Goal: Task Accomplishment & Management: Manage account settings

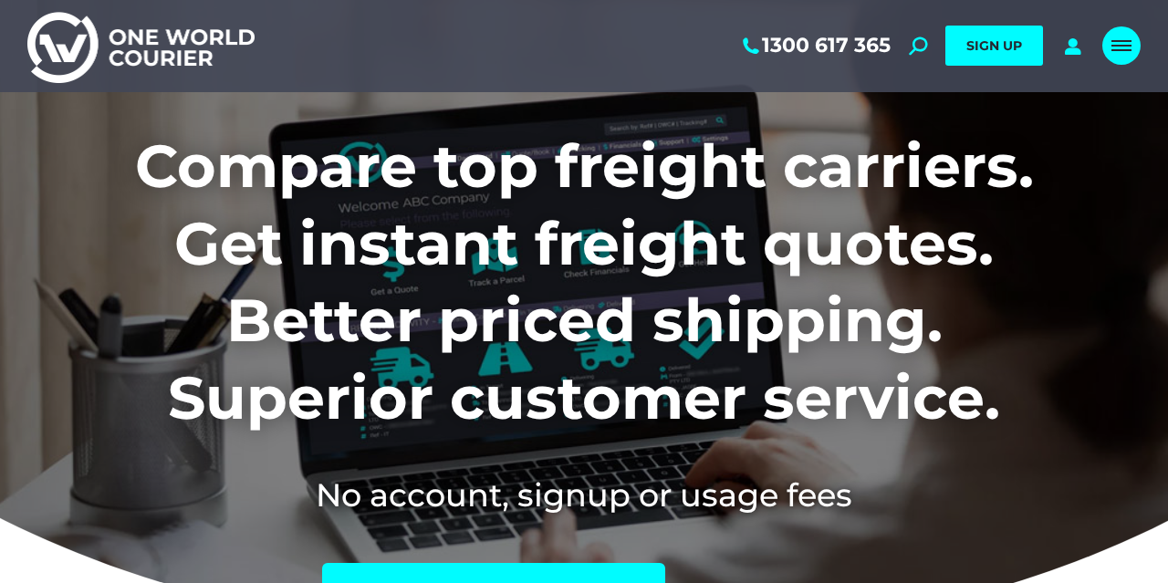
click at [1114, 36] on link "Mobile menu icon" at bounding box center [1121, 45] width 38 height 38
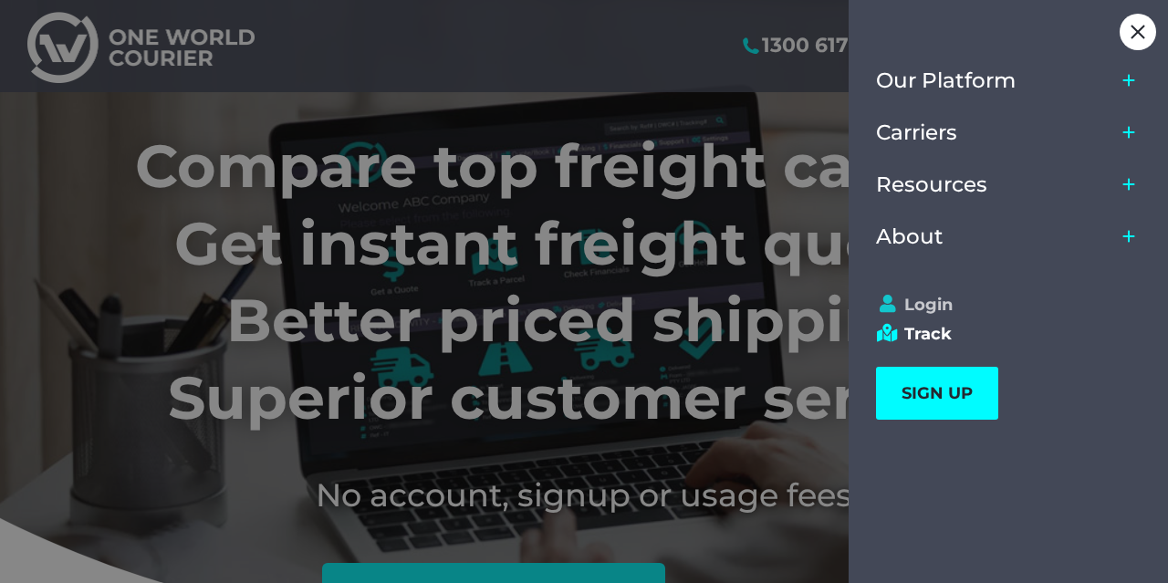
click at [934, 307] on link "Login" at bounding box center [1000, 305] width 248 height 20
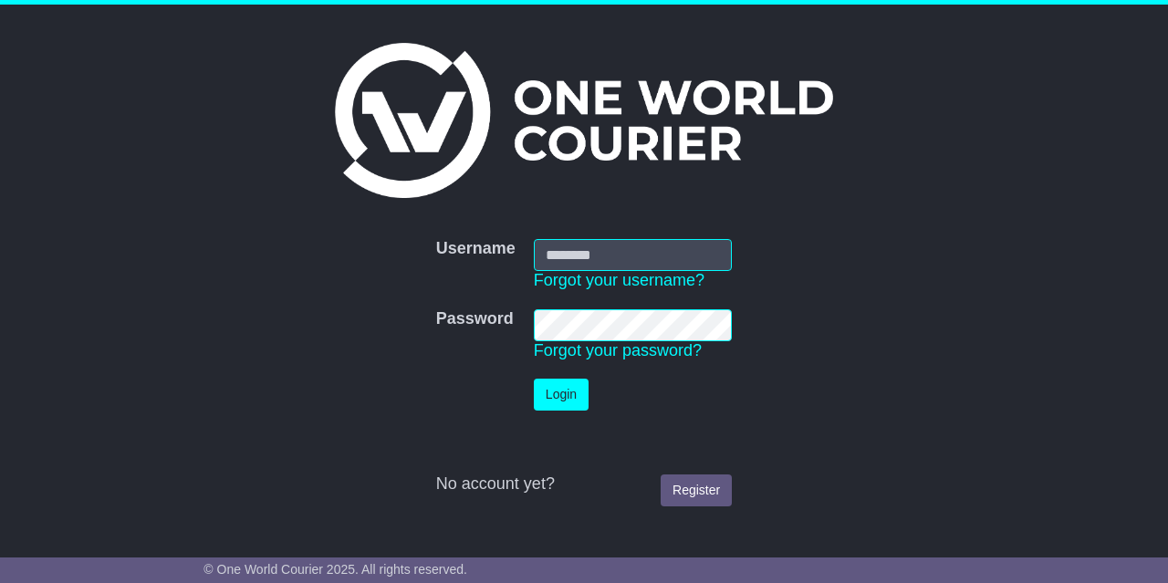
click at [656, 256] on input "Username" at bounding box center [633, 255] width 198 height 32
type input "**********"
click at [570, 397] on button "Login" at bounding box center [561, 395] width 55 height 32
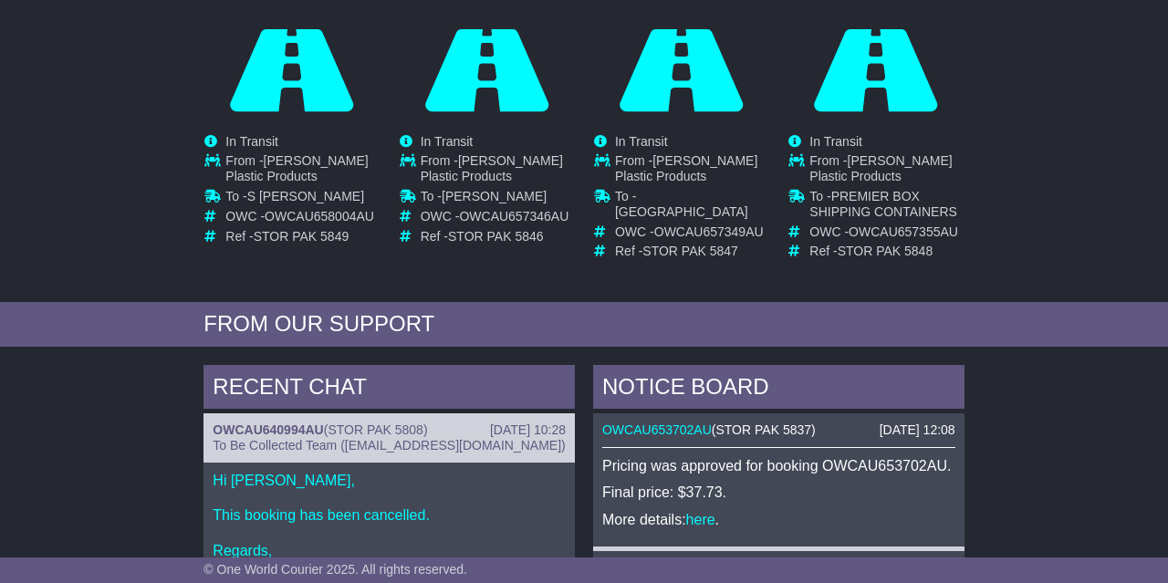
scroll to position [285, 0]
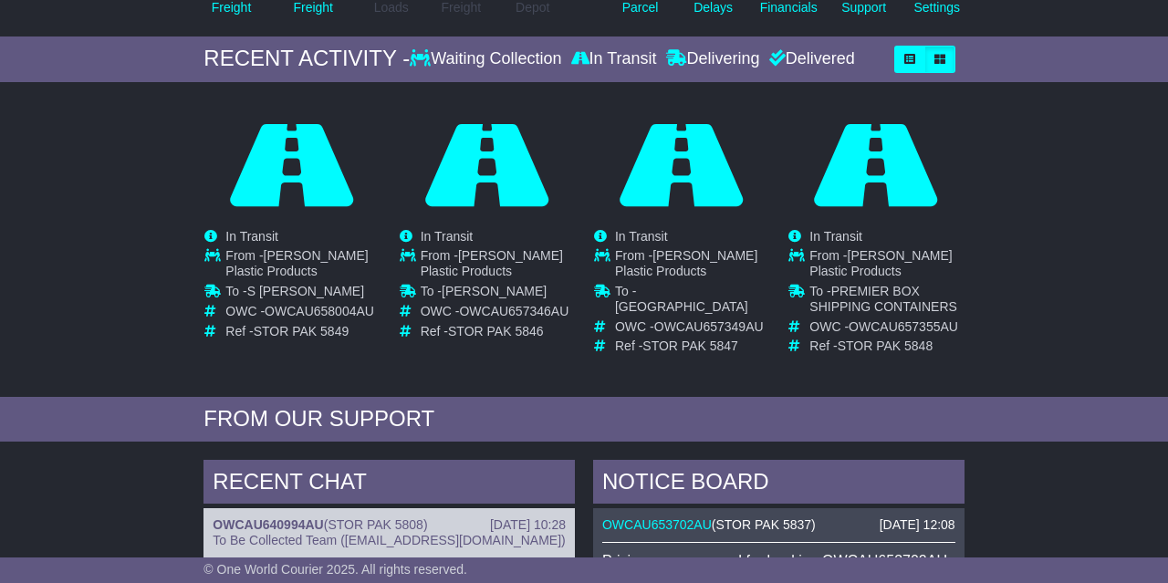
click at [94, 233] on div "Loading... No bookings found Carrier OWC / Carrier # Pickup Delivery Status OWS…" at bounding box center [584, 244] width 1168 height 306
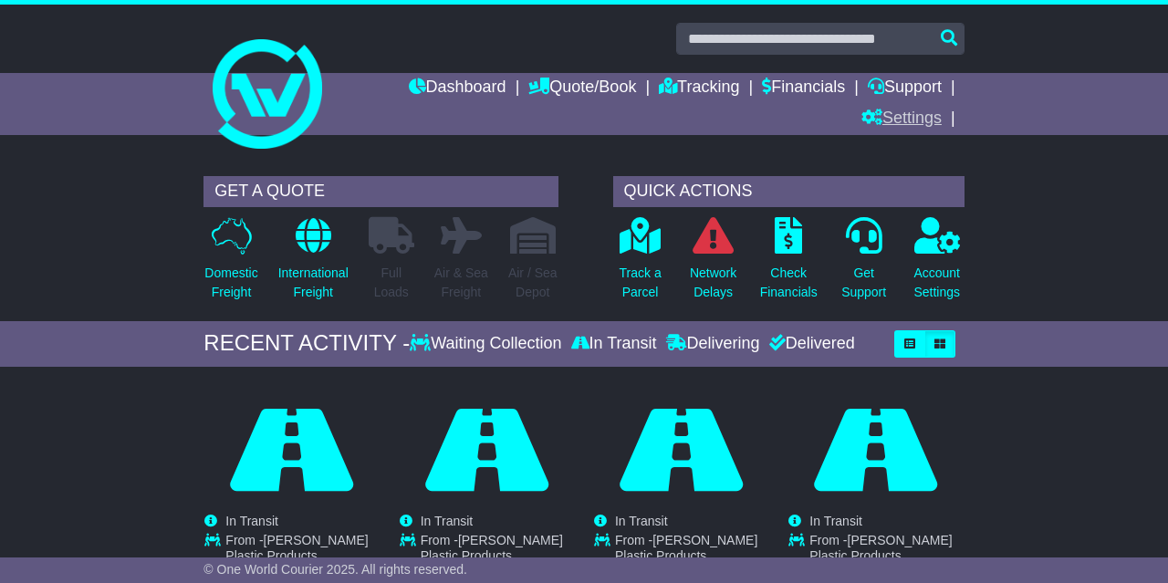
click at [907, 114] on link "Settings" at bounding box center [901, 119] width 80 height 31
click at [910, 148] on link "Settings" at bounding box center [934, 151] width 144 height 20
